Goal: Task Accomplishment & Management: Use online tool/utility

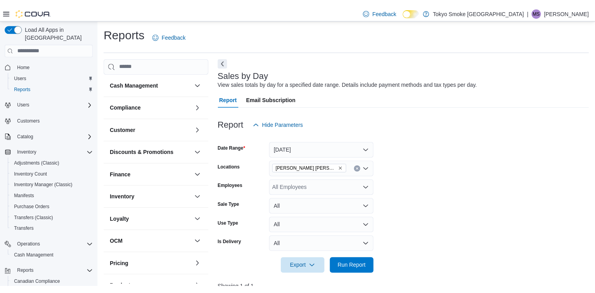
scroll to position [4, 0]
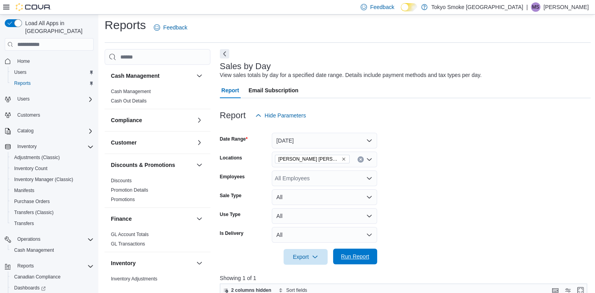
click at [360, 255] on span "Run Report" at bounding box center [355, 257] width 28 height 8
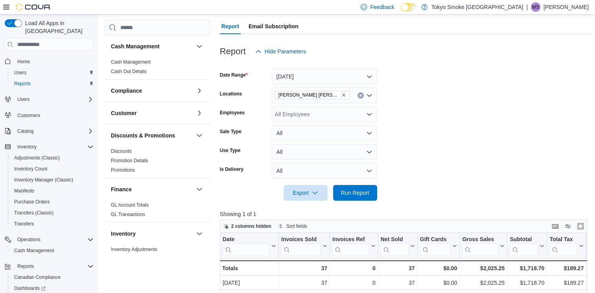
scroll to position [63, 0]
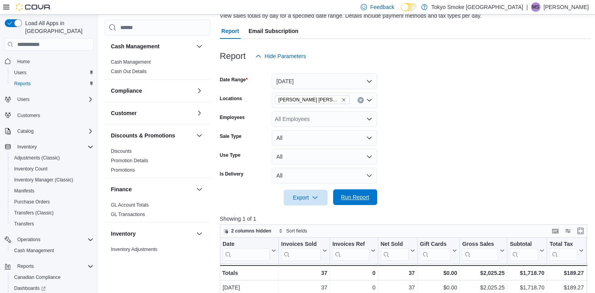
click at [343, 199] on span "Run Report" at bounding box center [355, 198] width 28 height 8
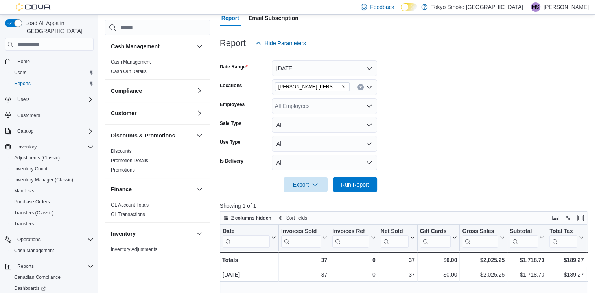
scroll to position [72, 0]
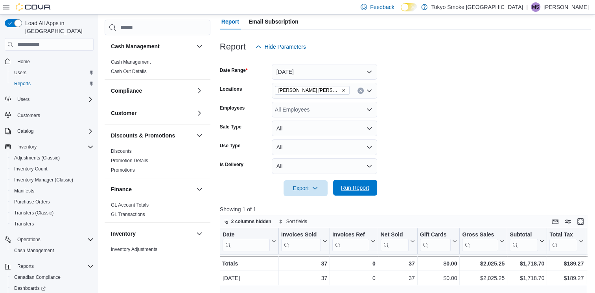
click at [372, 186] on span "Run Report" at bounding box center [355, 188] width 35 height 16
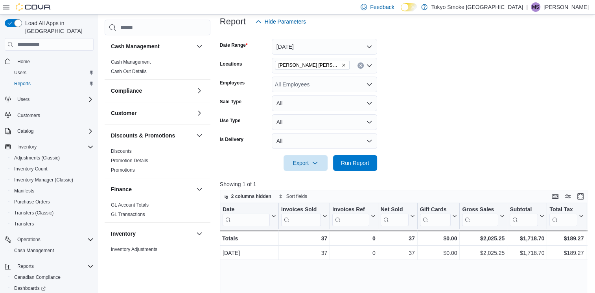
scroll to position [88, 0]
